Goal: Task Accomplishment & Management: Complete application form

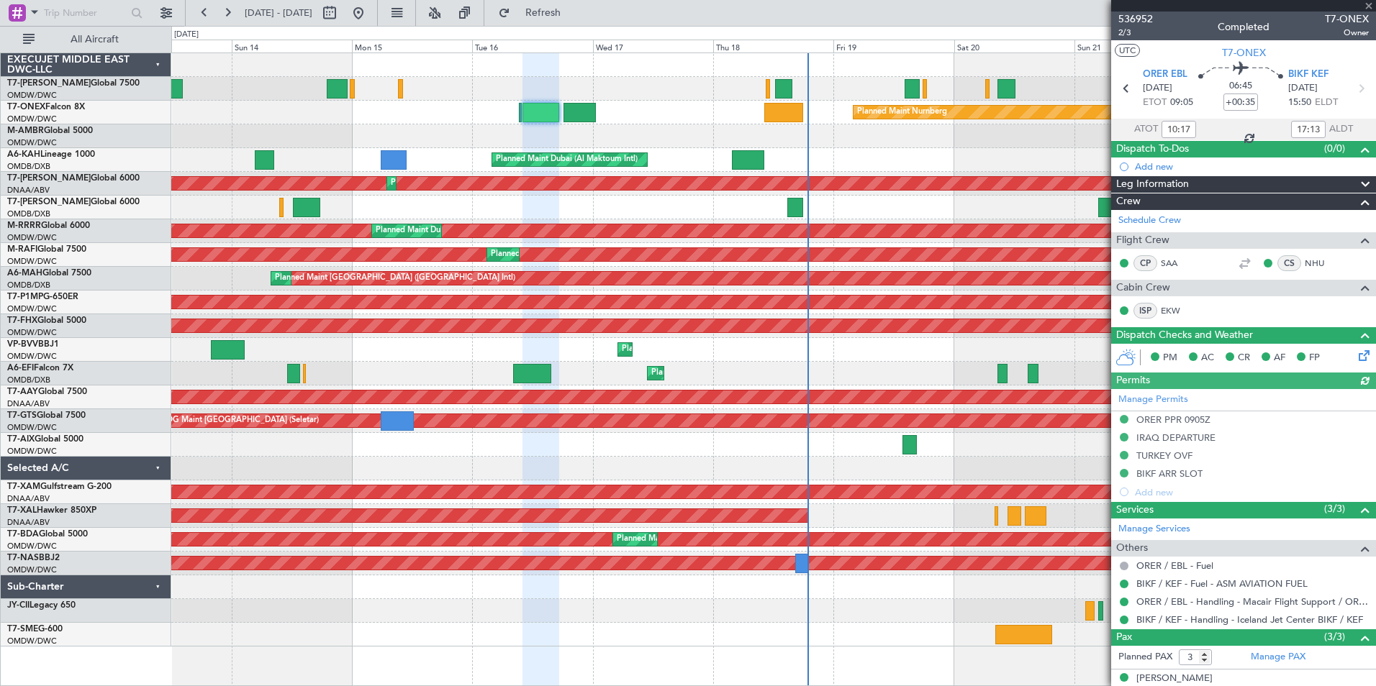
scroll to position [80, 0]
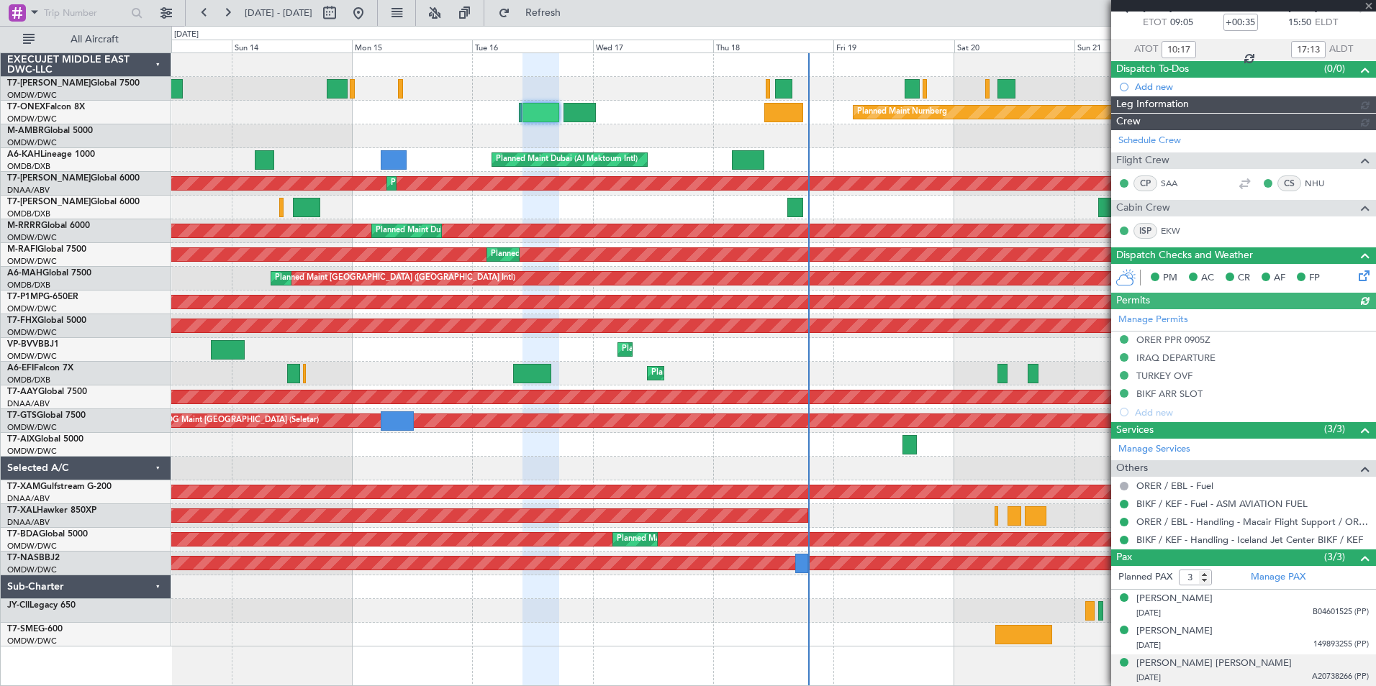
type input "[PERSON_NAME] ([PERSON_NAME])"
type input "7310"
type input "[PERSON_NAME] ([PERSON_NAME])"
type input "7310"
type input "[PERSON_NAME] ([PERSON_NAME])"
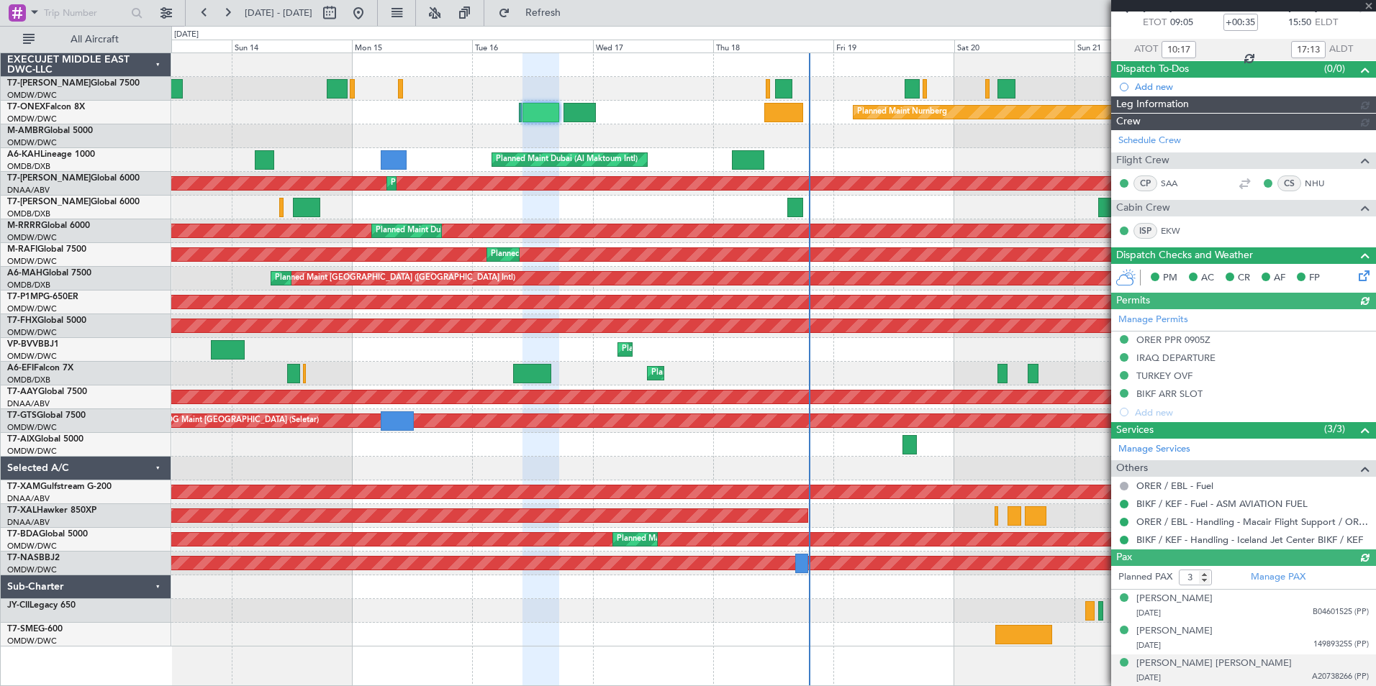
type input "7310"
type input "[PERSON_NAME] ([PERSON_NAME])"
type input "7310"
type input "[PERSON_NAME] ([PERSON_NAME])"
type input "7310"
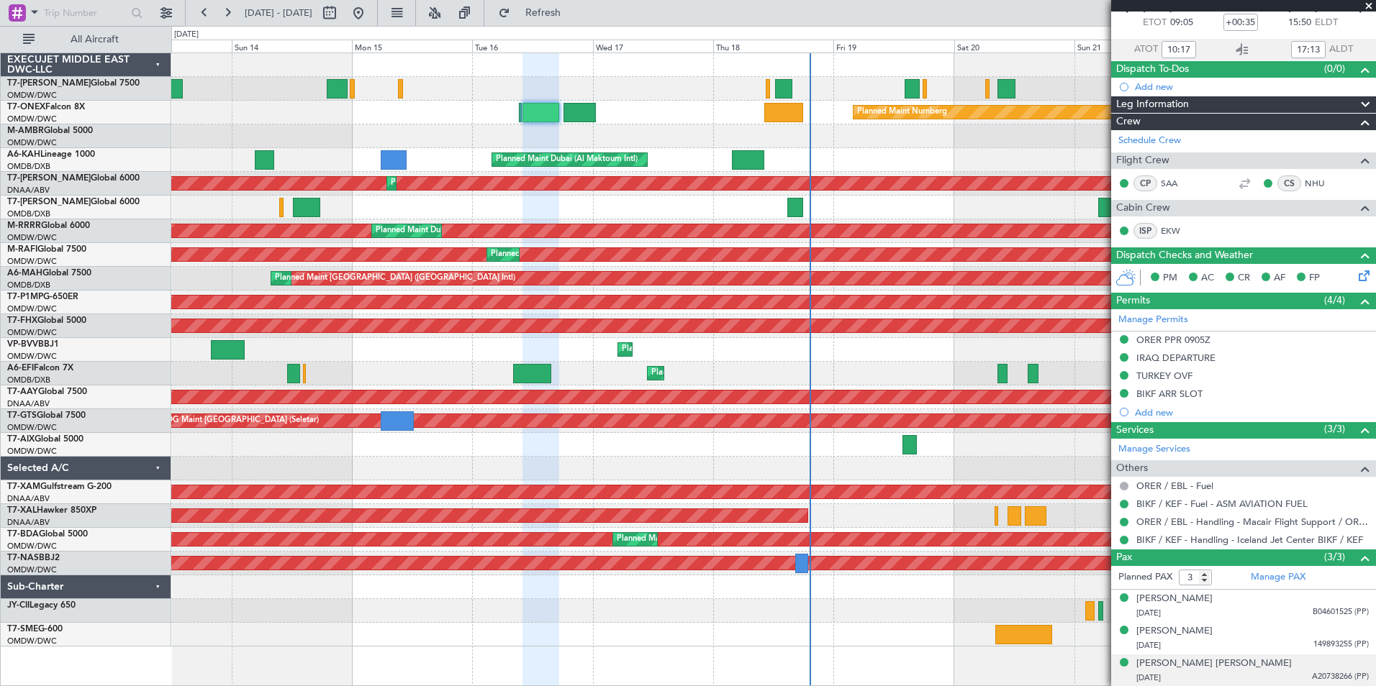
click at [987, 172] on div "AOG Maint Dubai (Al Maktoum Intl) Planned Maint [GEOGRAPHIC_DATA] (Al Maktoum I…" at bounding box center [773, 184] width 1204 height 24
click at [979, 654] on div "Planned Maint Nurnberg Planned Maint [GEOGRAPHIC_DATA] (Al Maktoum Intl) Planne…" at bounding box center [773, 370] width 1204 height 634
click at [1369, 4] on span at bounding box center [1368, 6] width 14 height 13
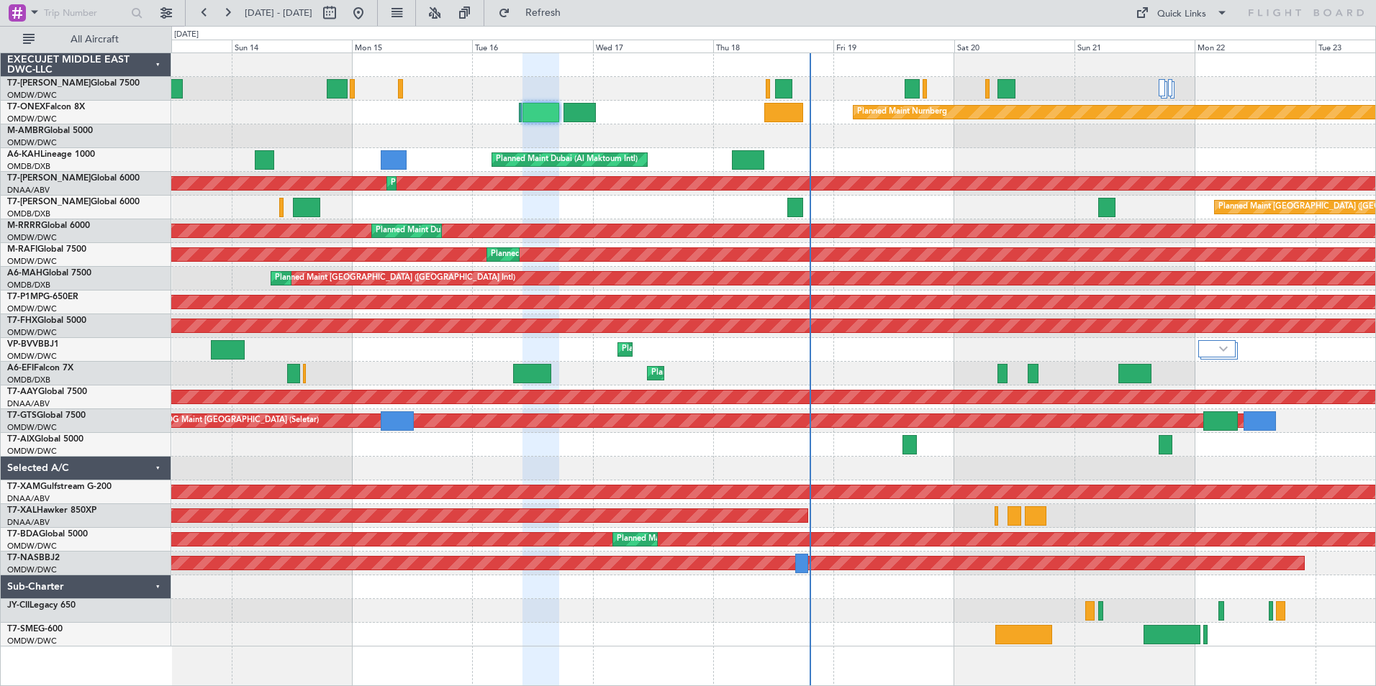
type input "0"
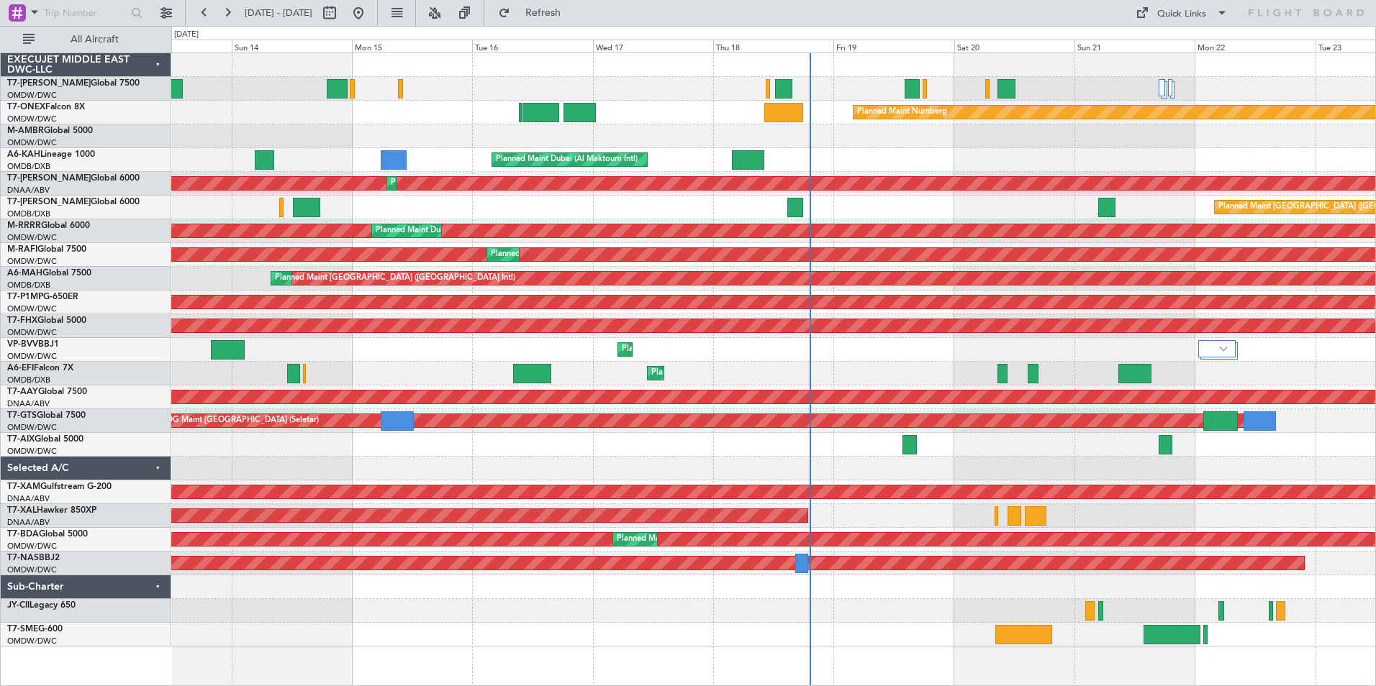
scroll to position [0, 0]
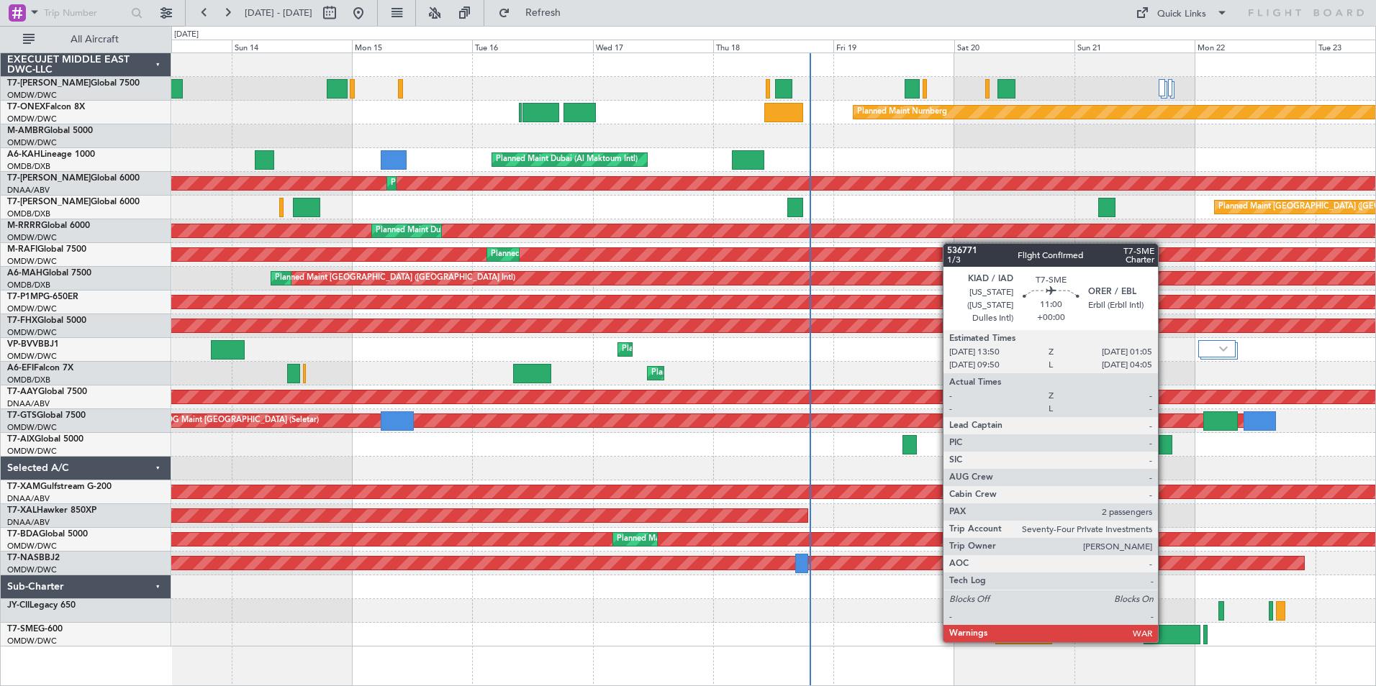
click at [1164, 641] on div at bounding box center [1171, 634] width 57 height 19
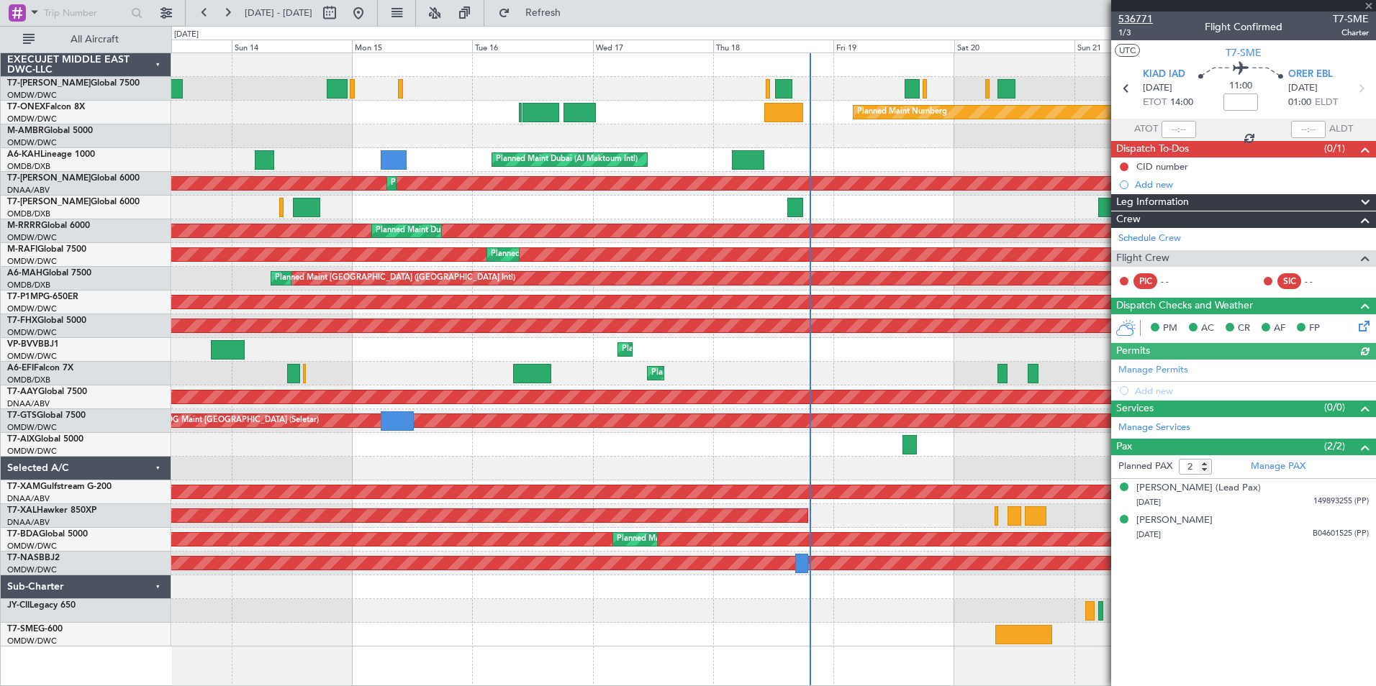
click at [1130, 15] on span "536771" at bounding box center [1135, 19] width 35 height 15
type input "3"
